Goal: Information Seeking & Learning: Find specific page/section

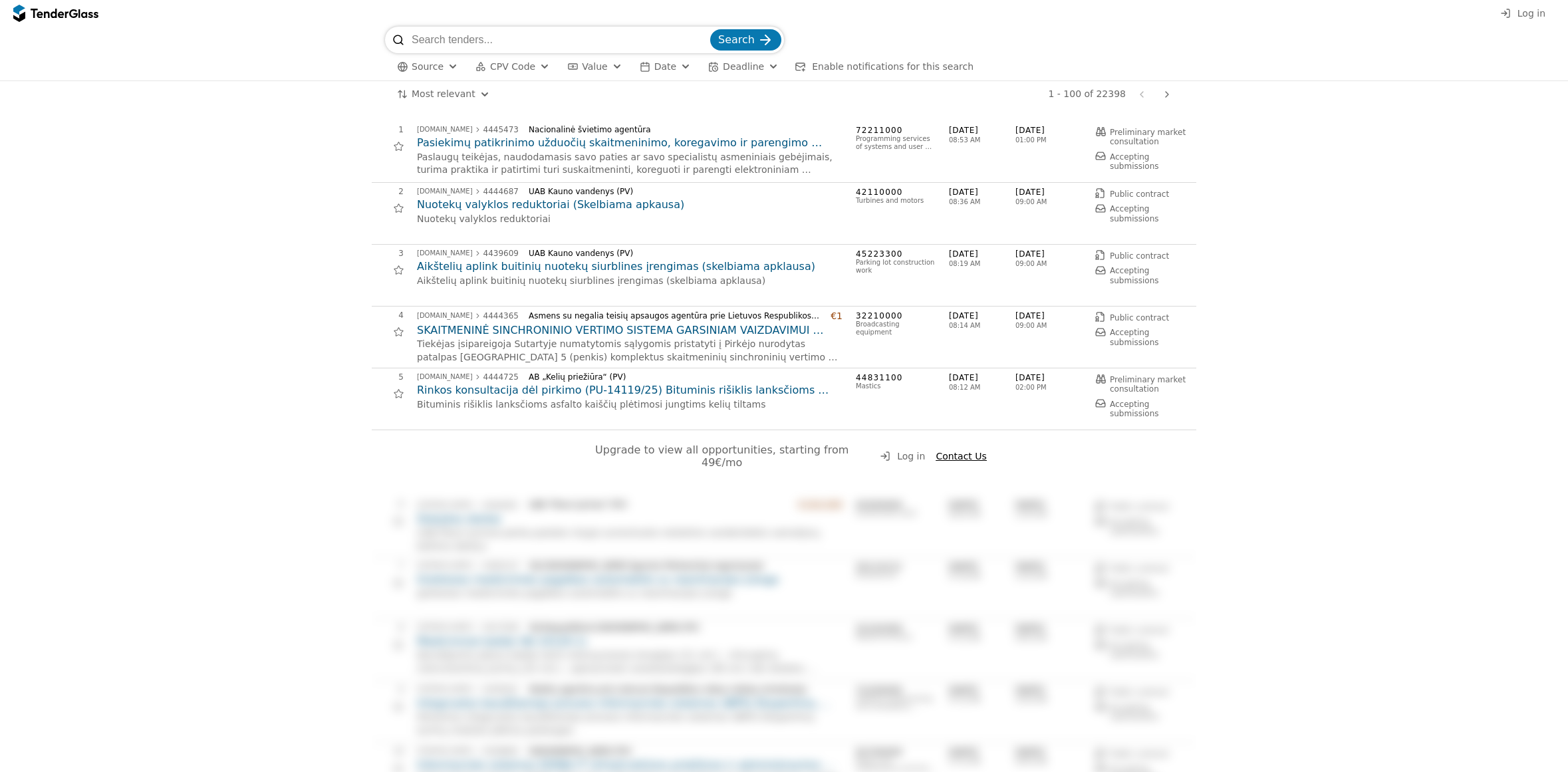
click at [538, 33] on input "search" at bounding box center [560, 39] width 296 height 26
type input "statyb"
click at [710, 29] on button "Search" at bounding box center [746, 40] width 72 height 22
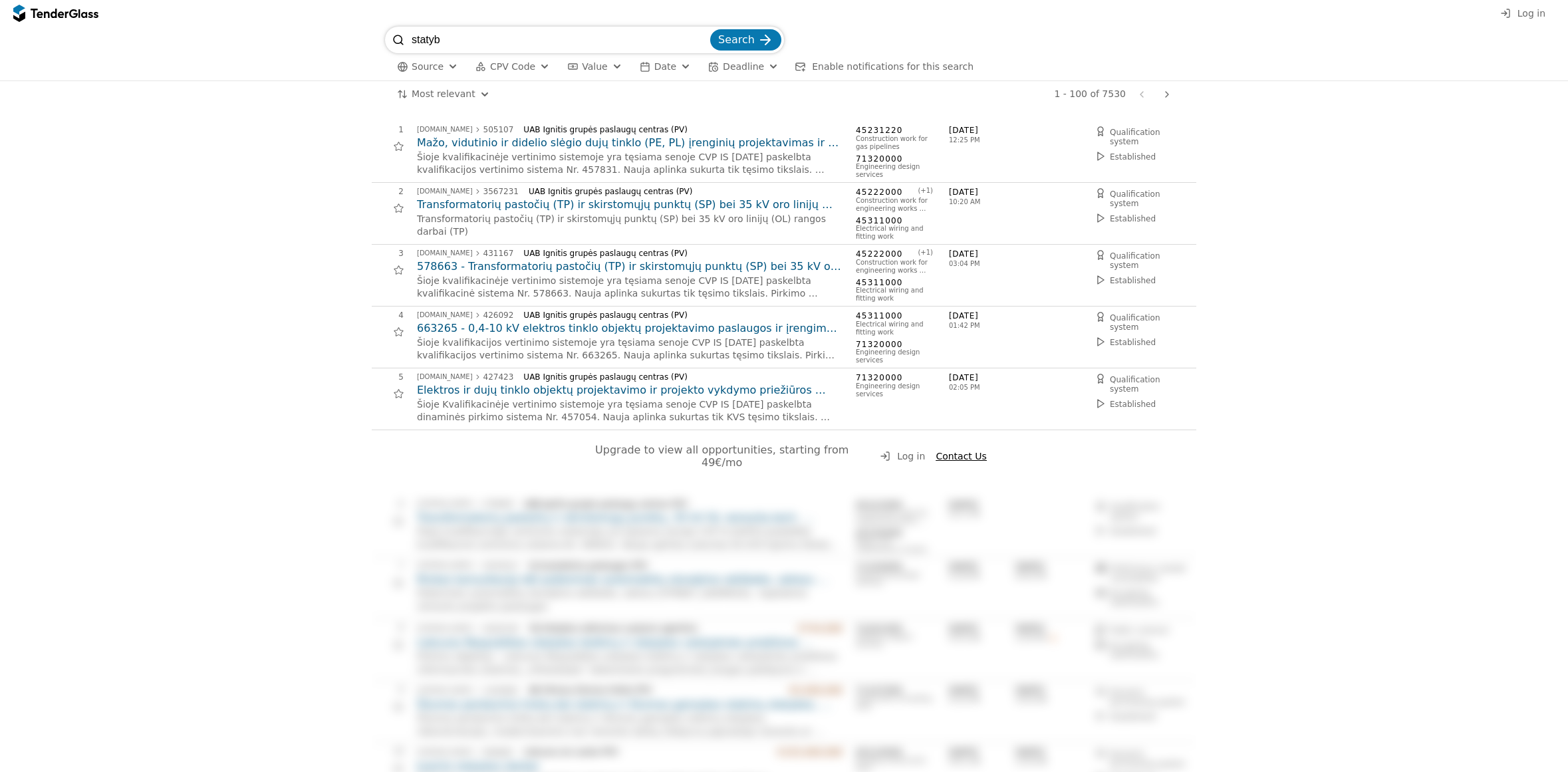
click at [477, 46] on input "statyb" at bounding box center [560, 39] width 296 height 26
type input "remont"
click at [710, 29] on button "Search" at bounding box center [746, 40] width 72 height 22
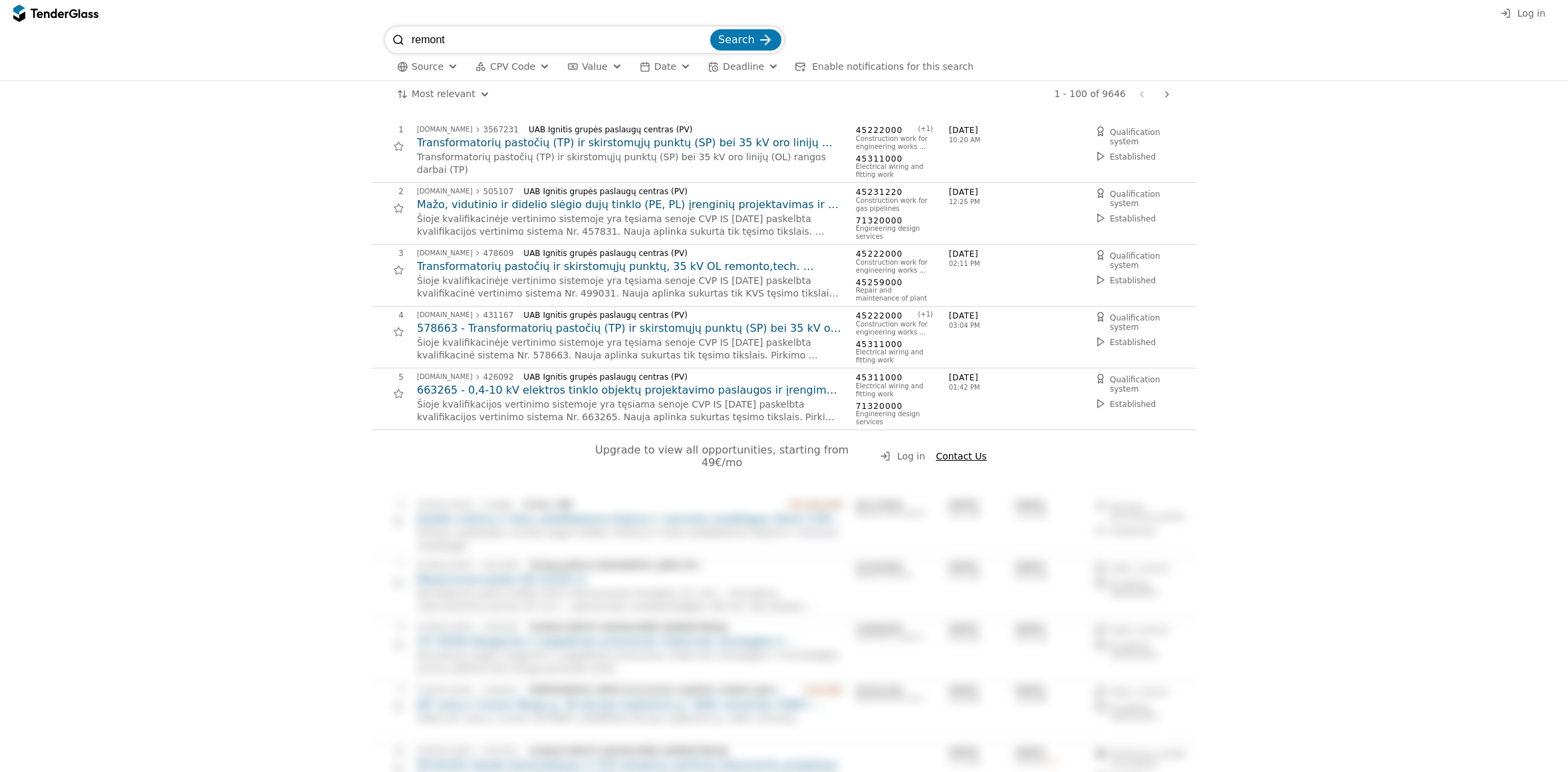
click at [461, 30] on input "remont" at bounding box center [560, 39] width 296 height 26
type input "projektav"
click at [710, 29] on button "Search" at bounding box center [746, 40] width 72 height 22
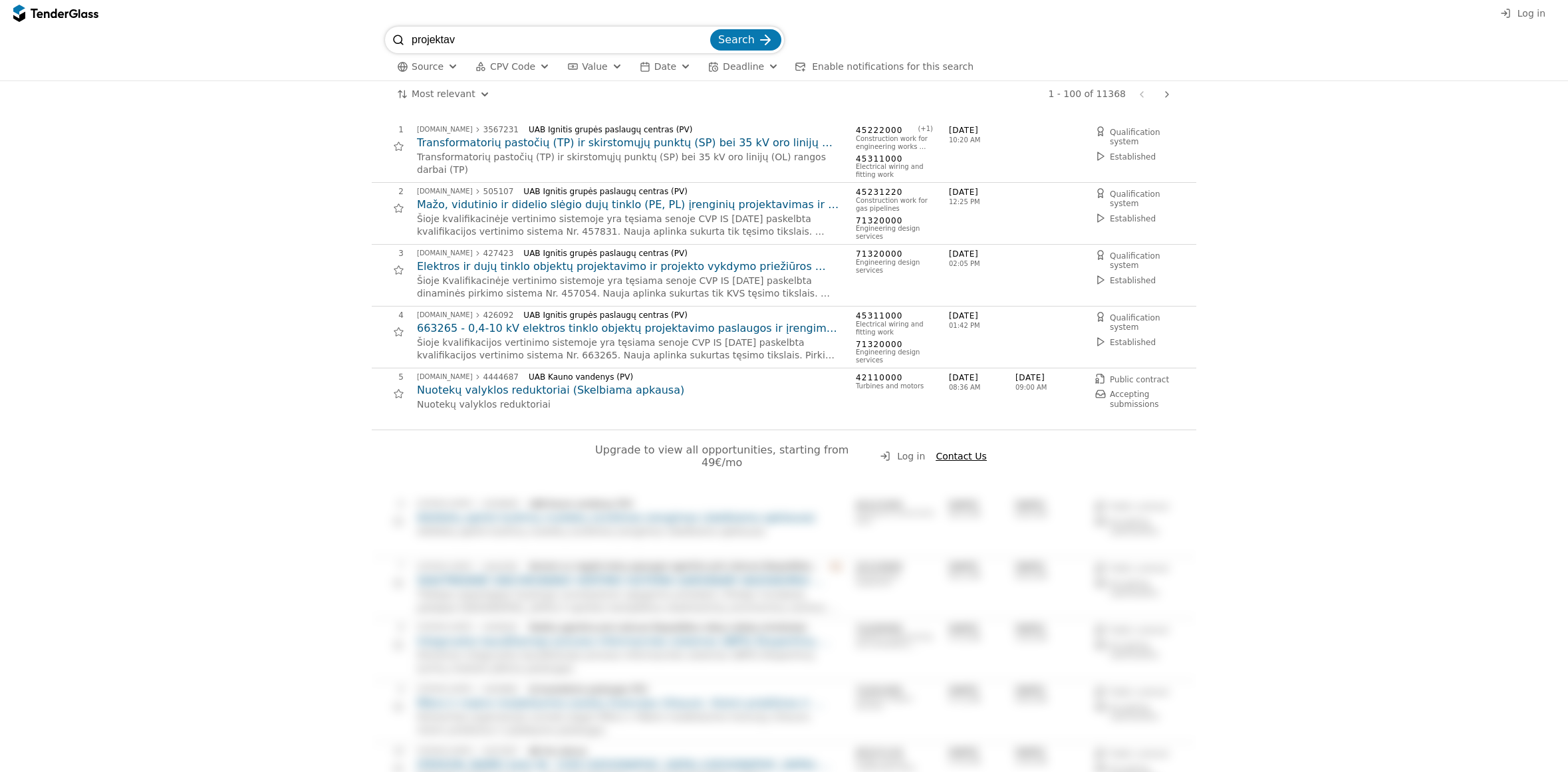
click at [662, 334] on h2 "663265 - 0,4-10 kV elektros tinklo objektų projektavimo paslaugos ir įrengimo d…" at bounding box center [629, 328] width 425 height 15
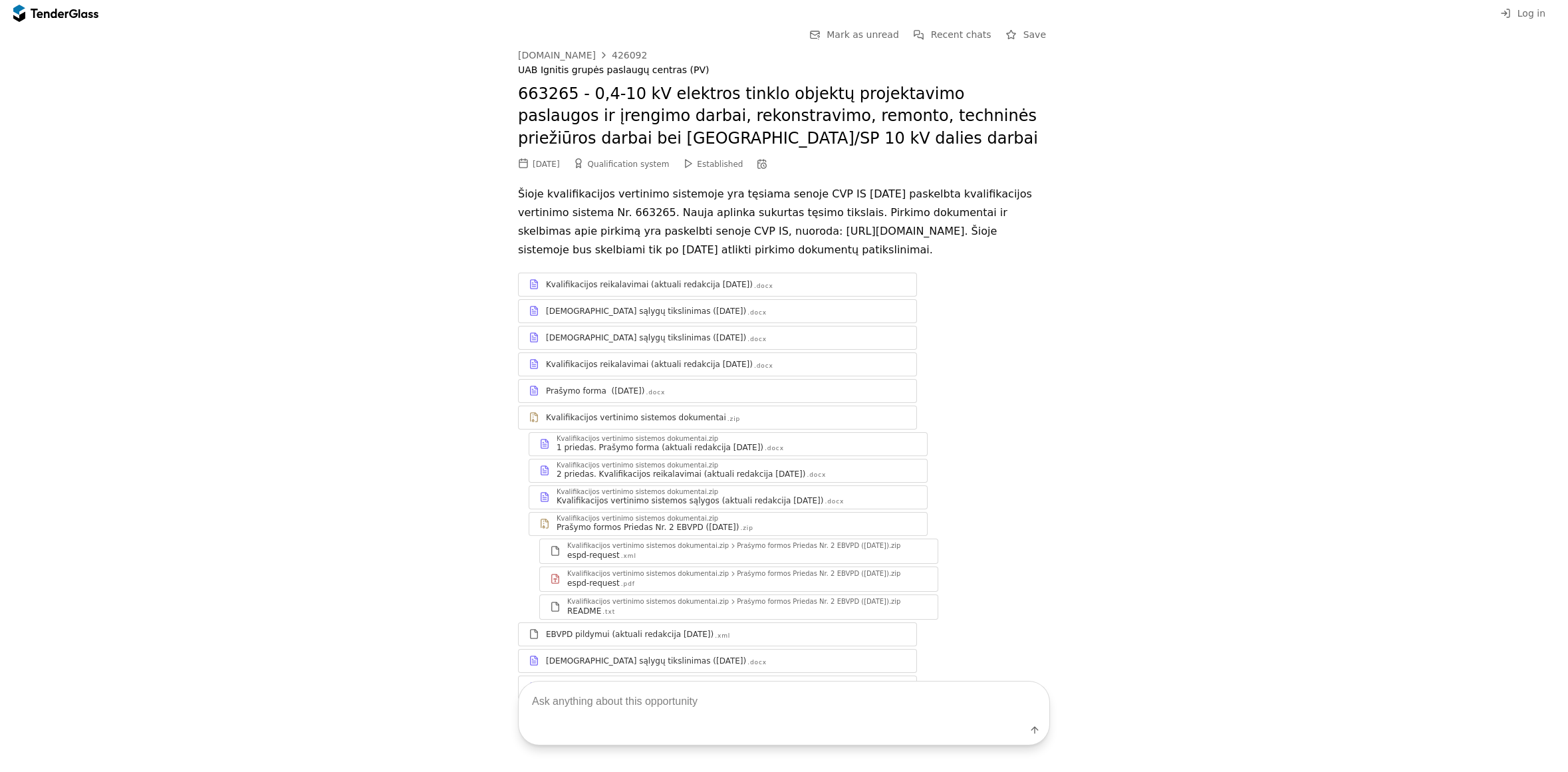
click at [636, 369] on div "Kvalifikacijos reikalavimai (aktuali redakcija [DATE])" at bounding box center [649, 363] width 207 height 11
